Goal: Use online tool/utility: Utilize a website feature to perform a specific function

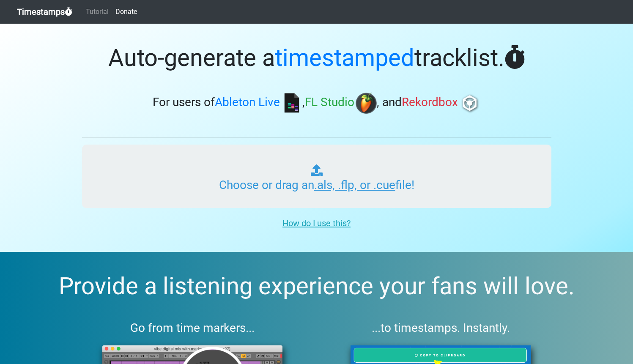
click at [338, 186] on input "Choose or drag an .als, .flp, or .cue file!" at bounding box center [316, 176] width 469 height 63
type input "C:\fakepath\01 Jersey Baile Funk Mix.cue"
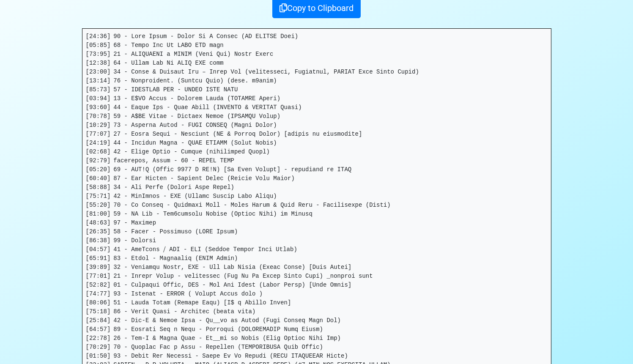
scroll to position [274, 0]
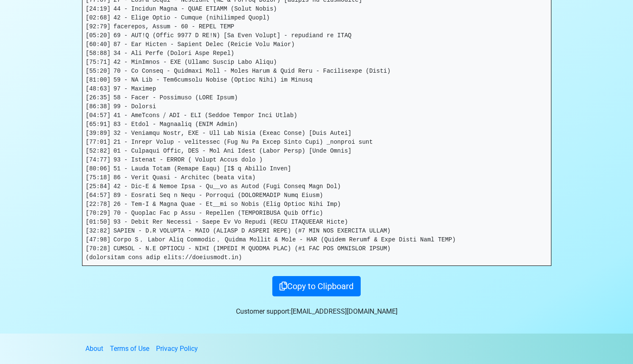
click at [365, 210] on pre at bounding box center [316, 80] width 468 height 371
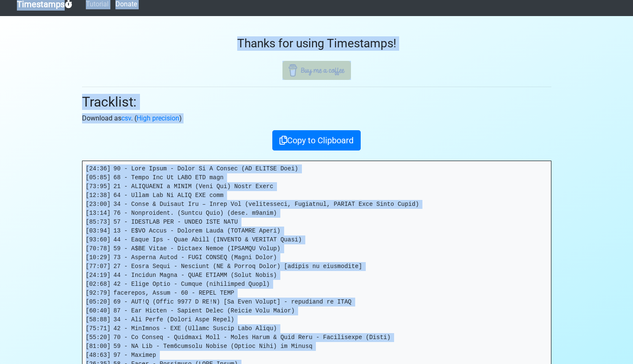
scroll to position [0, 0]
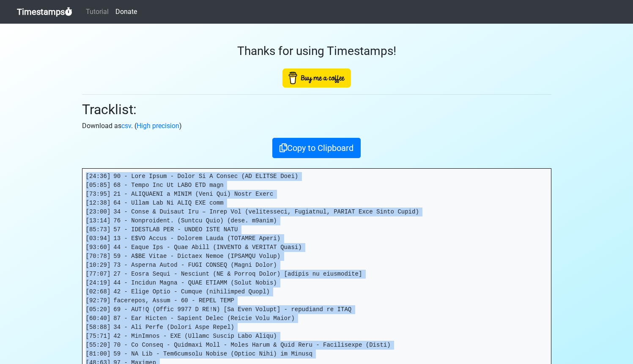
drag, startPoint x: 401, startPoint y: 249, endPoint x: 81, endPoint y: 173, distance: 329.6
click at [81, 173] on div "Thanks for using Timestamps! Tracklist: Download as csv . ( High precision ) Co…" at bounding box center [317, 297] width 482 height 546
copy pre "[03:12] 33 - Lore Ipsum - Dolor Si A Consec (AD ELITSE Doei) [36:79] 51 - Tempo…"
